Goal: Task Accomplishment & Management: Manage account settings

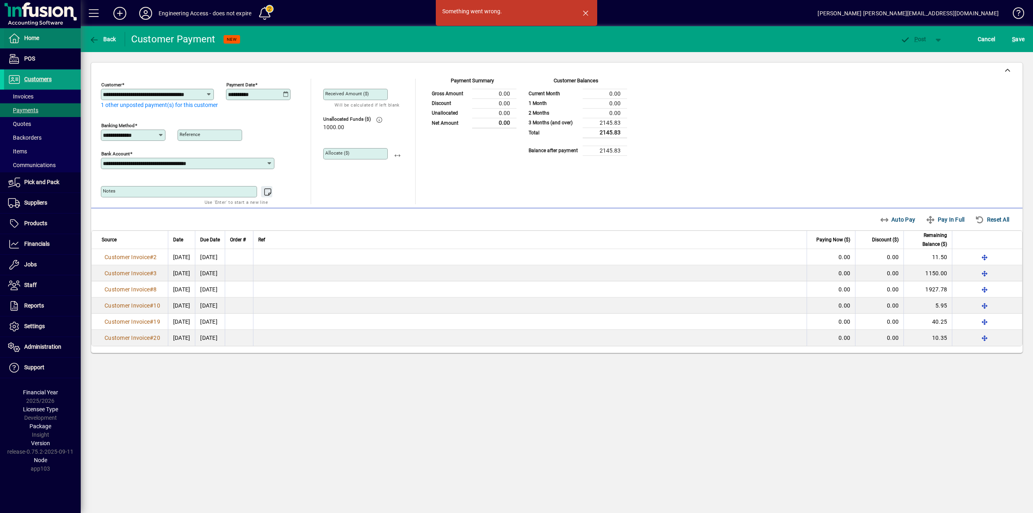
click at [38, 43] on span "Home" at bounding box center [21, 38] width 35 height 10
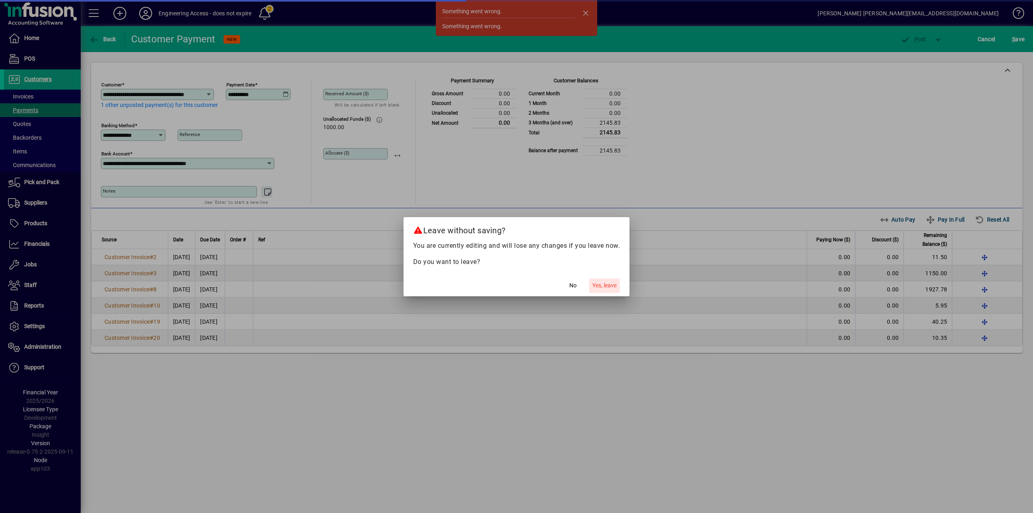
click at [600, 285] on span "Yes, leave" at bounding box center [604, 285] width 24 height 8
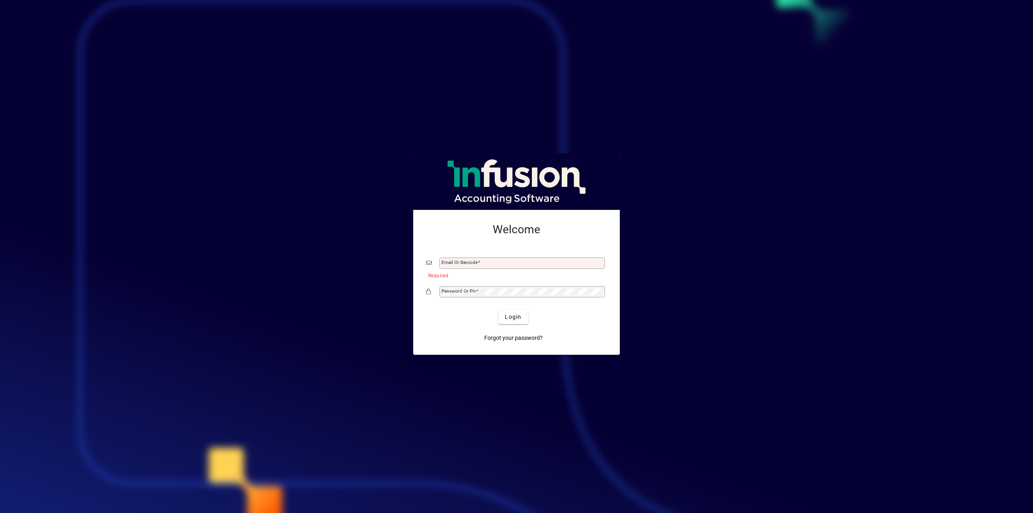
type input "**********"
click at [514, 318] on span "Login" at bounding box center [513, 317] width 17 height 8
